Goal: Transaction & Acquisition: Subscribe to service/newsletter

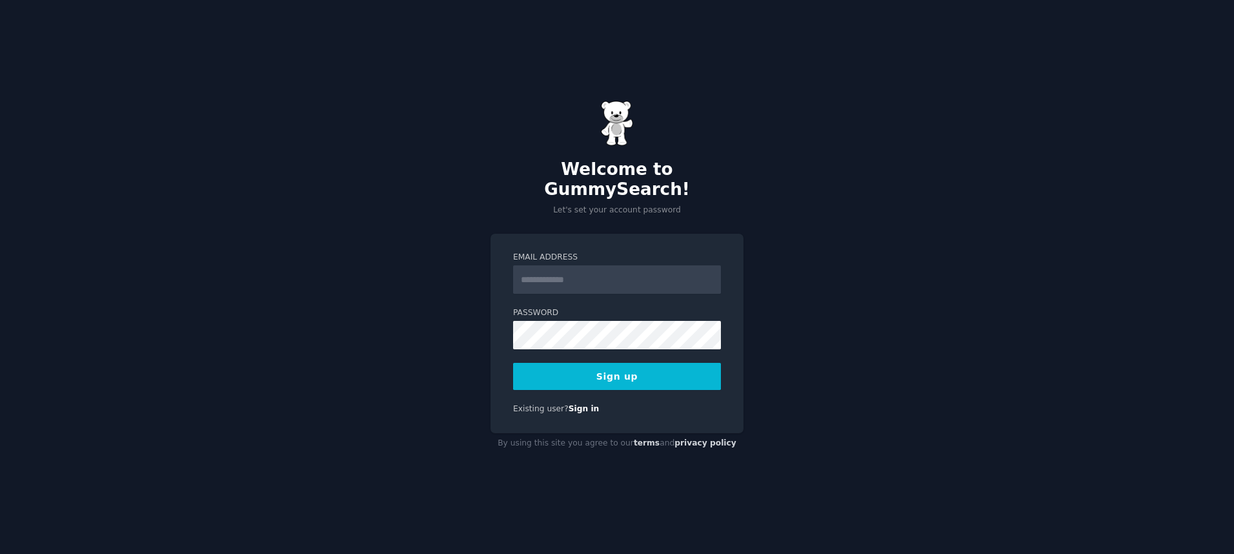
click at [532, 272] on input "Email Address" at bounding box center [617, 279] width 208 height 28
type input "**********"
click at [616, 369] on button "Sign up" at bounding box center [617, 376] width 208 height 27
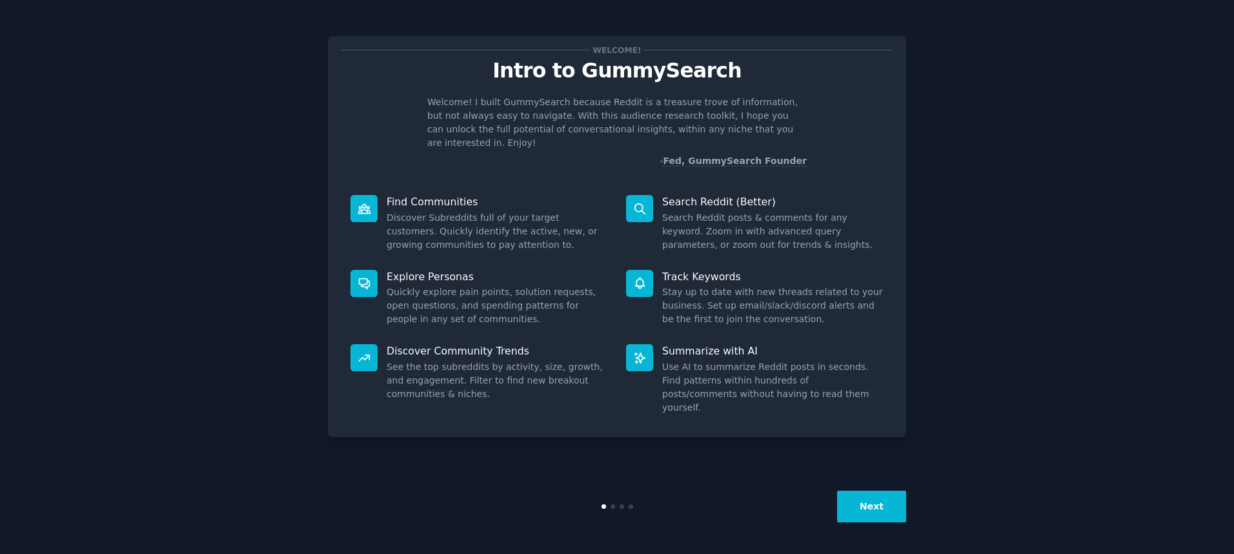
click at [951, 205] on div "Welcome! Intro to GummySearch Welcome! I built GummySearch because Reddit is a …" at bounding box center [617, 276] width 1198 height 517
click at [508, 186] on div "Find Communities Discover Subreddits full of your target customers. Quickly ide…" at bounding box center [479, 223] width 276 height 75
click at [878, 512] on button "Next" at bounding box center [871, 506] width 69 height 32
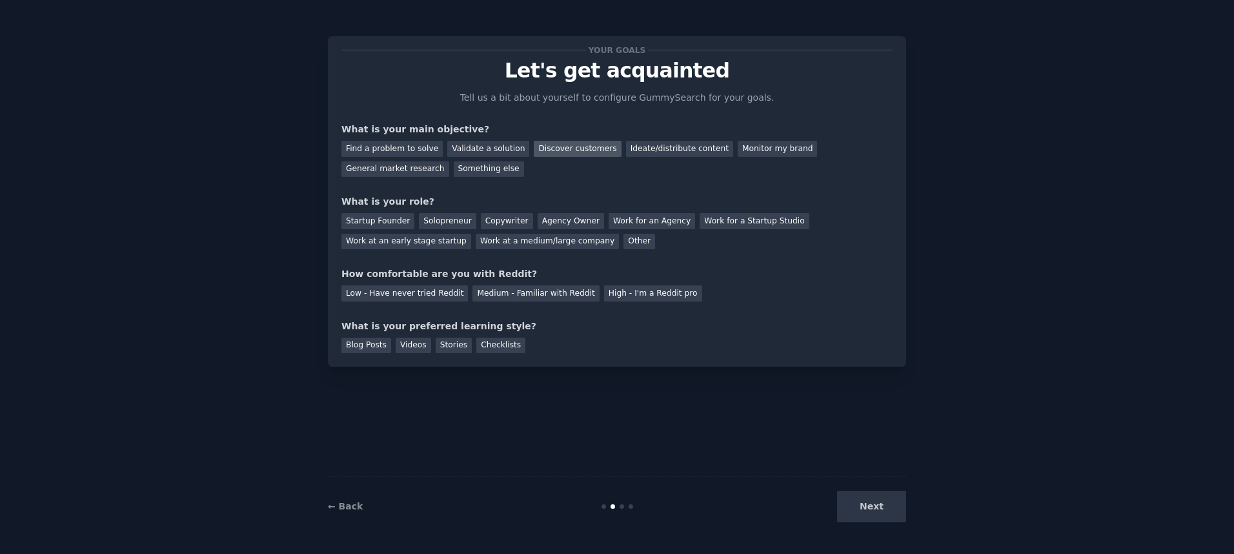
click at [580, 151] on div "Discover customers" at bounding box center [577, 149] width 87 height 16
click at [394, 167] on div "General market research" at bounding box center [395, 169] width 108 height 16
click at [738, 146] on div "Monitor my brand" at bounding box center [777, 149] width 79 height 16
click at [416, 243] on div "Work at an early stage startup" at bounding box center [406, 242] width 130 height 16
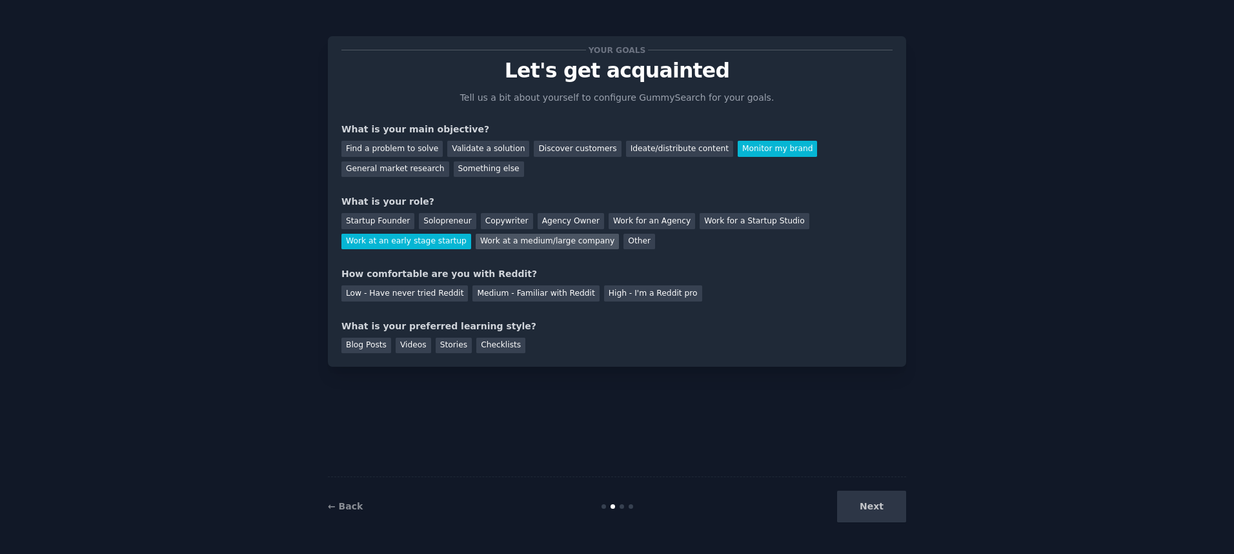
click at [495, 241] on div "Work at a medium/large company" at bounding box center [547, 242] width 143 height 16
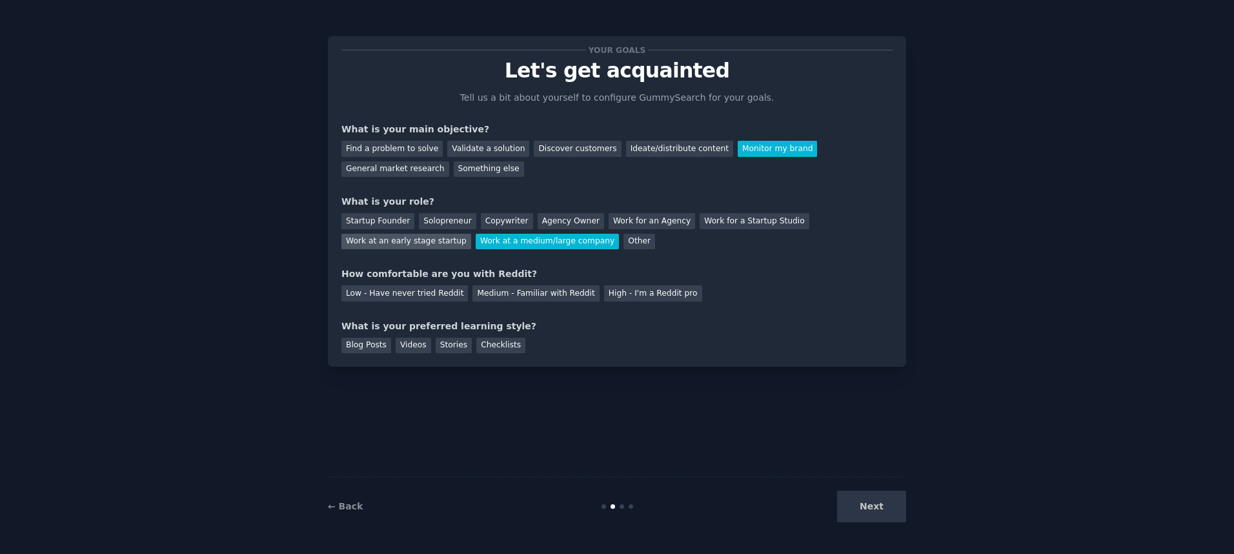
click at [417, 246] on div "Work at an early stage startup" at bounding box center [406, 242] width 130 height 16
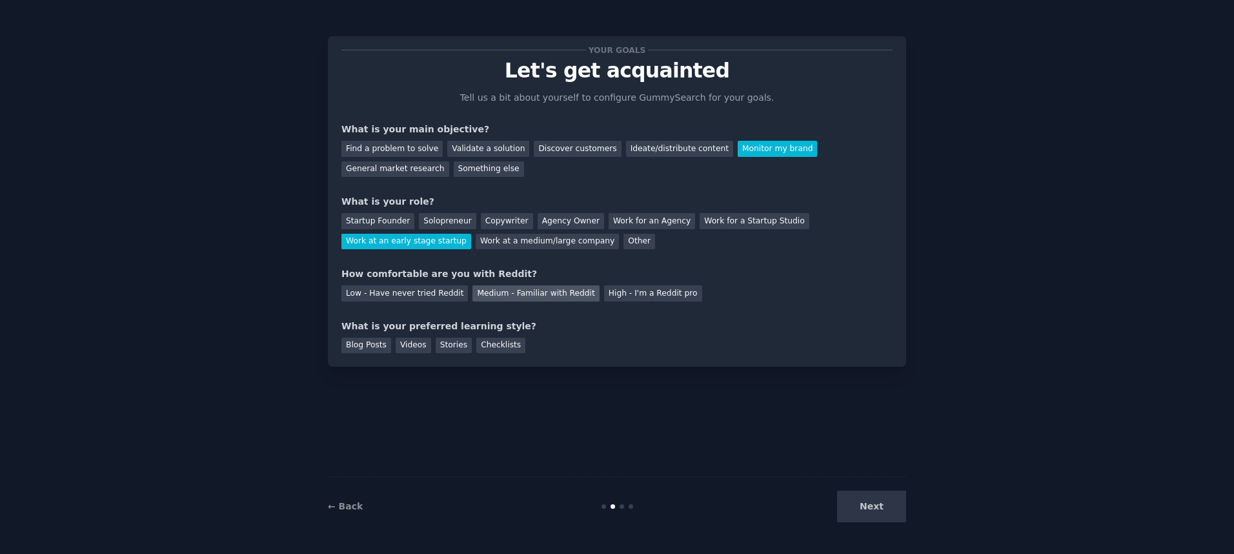
click at [507, 297] on div "Medium - Familiar with Reddit" at bounding box center [535, 293] width 126 height 16
click at [383, 346] on div "Blog Posts" at bounding box center [366, 345] width 50 height 16
click at [883, 516] on button "Next" at bounding box center [871, 506] width 69 height 32
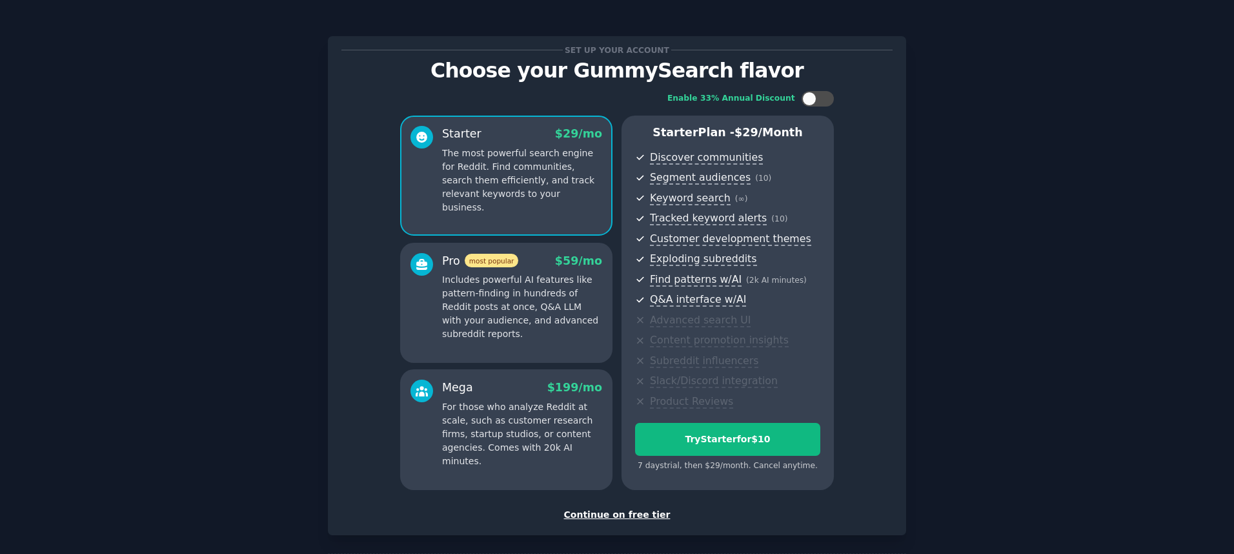
click at [625, 514] on div "Continue on free tier" at bounding box center [616, 515] width 551 height 14
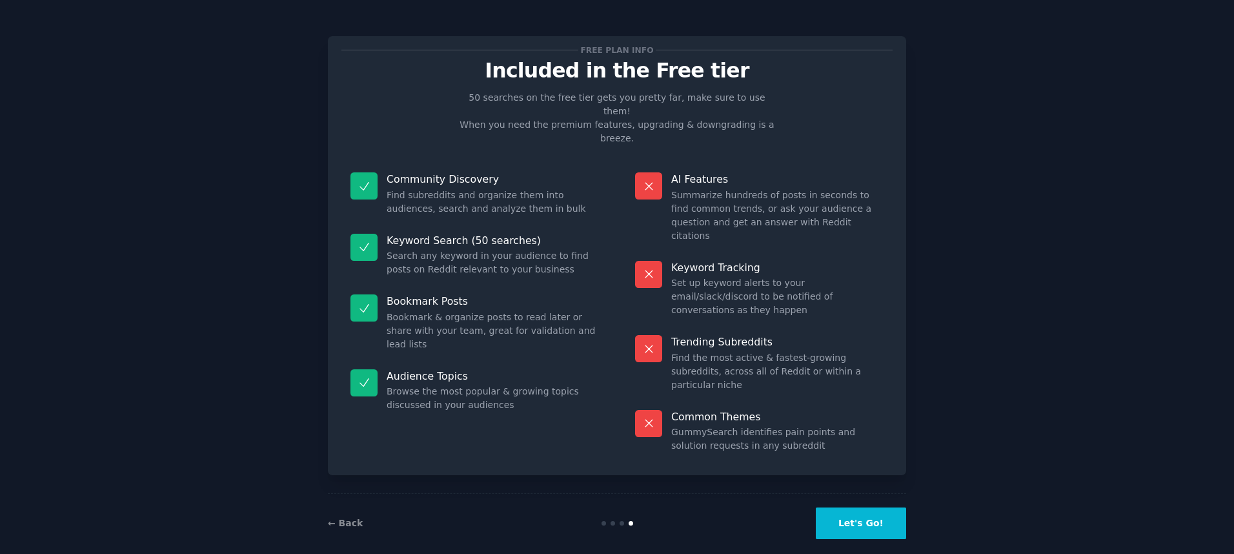
click at [868, 507] on button "Let's Go!" at bounding box center [861, 523] width 90 height 32
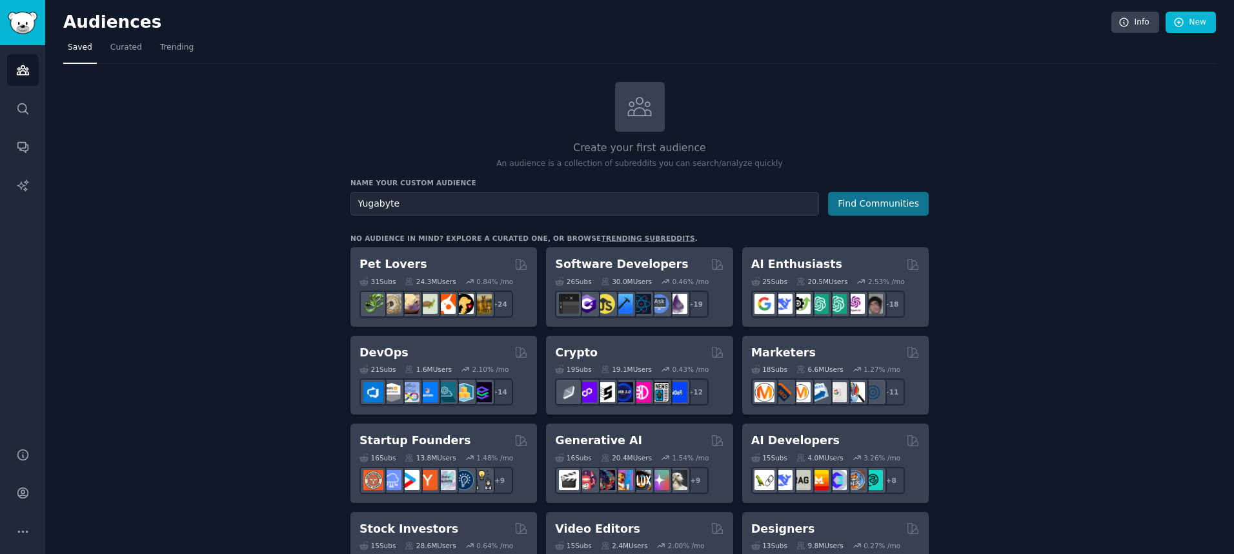
type input "Yugabyte"
click at [885, 204] on button "Find Communities" at bounding box center [878, 204] width 101 height 24
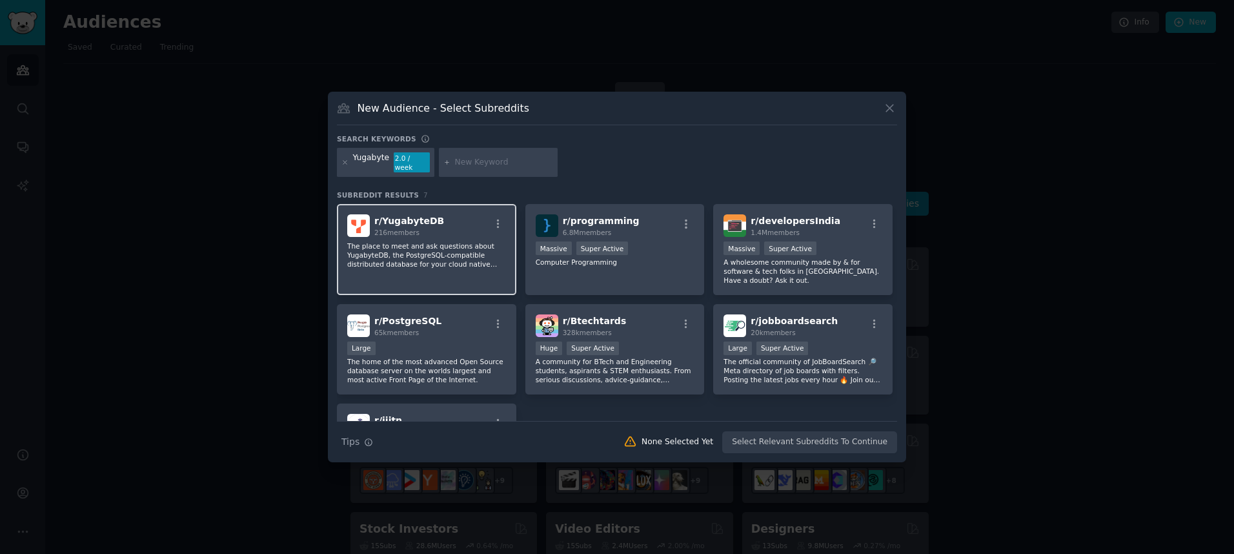
click at [473, 241] on p "The place to meet and ask questions about YugabyteDB, the PostgreSQL-compatible…" at bounding box center [426, 254] width 159 height 27
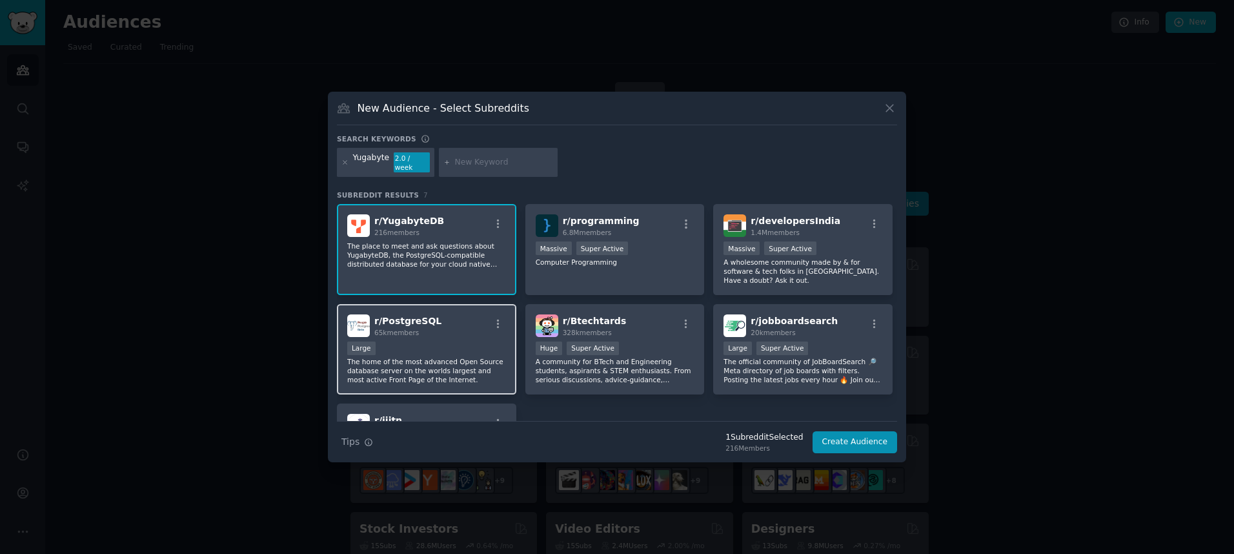
click at [474, 326] on div "r/ PostgreSQL 65k members" at bounding box center [426, 325] width 159 height 23
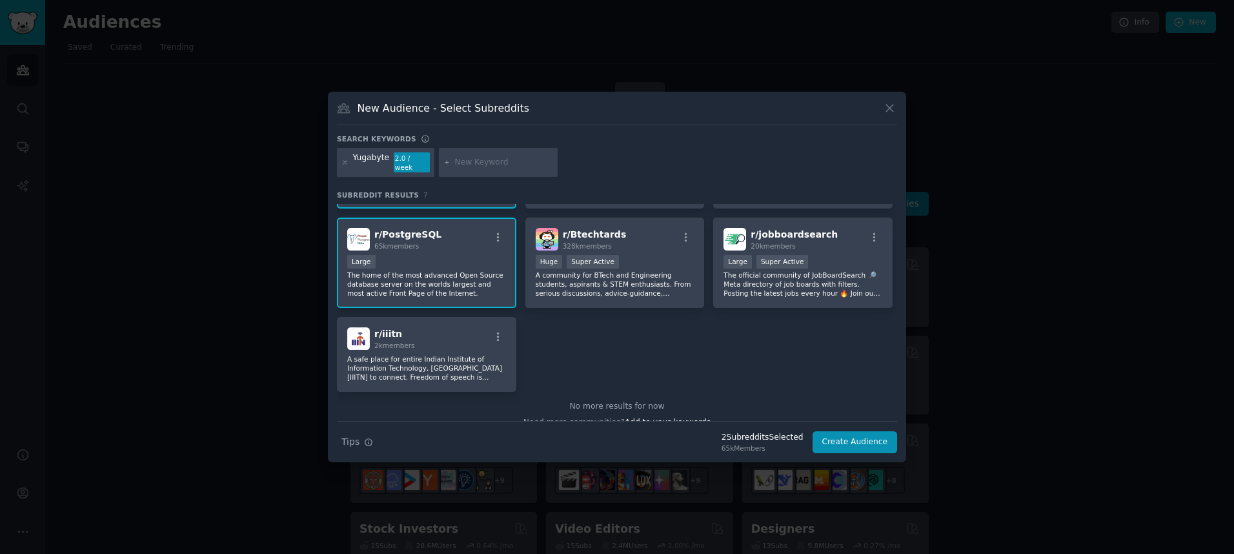
scroll to position [87, 0]
click at [852, 437] on button "Create Audience" at bounding box center [854, 442] width 85 height 22
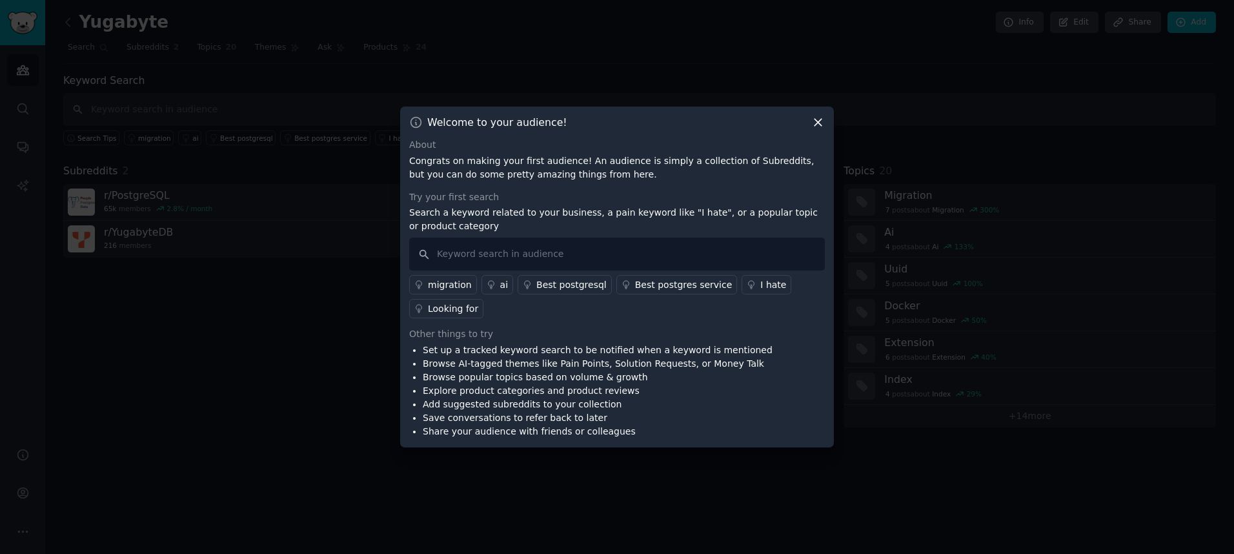
click at [451, 286] on div "migration" at bounding box center [450, 285] width 44 height 14
